Goal: Find specific page/section: Find specific page/section

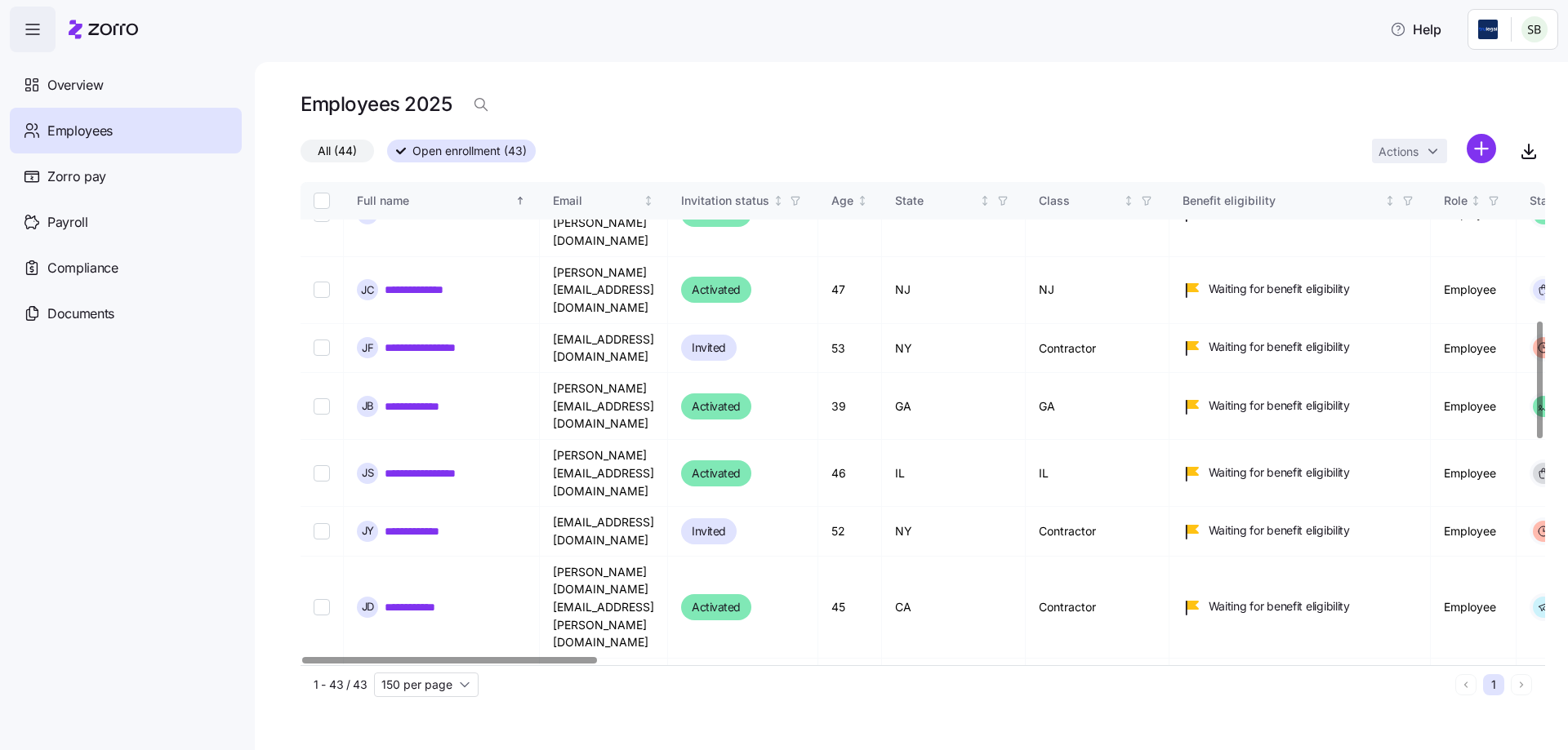
scroll to position [571, 0]
